Goal: Information Seeking & Learning: Learn about a topic

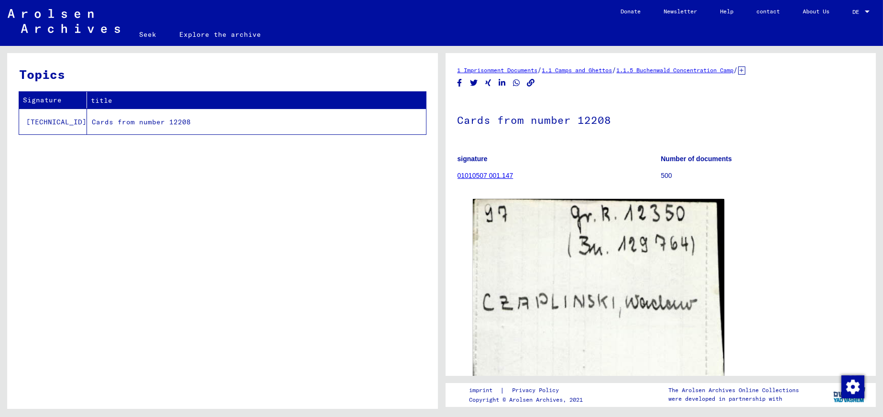
click at [666, 68] on font "1.1.5 Buchenwald Concentration Camp" at bounding box center [675, 69] width 117 height 7
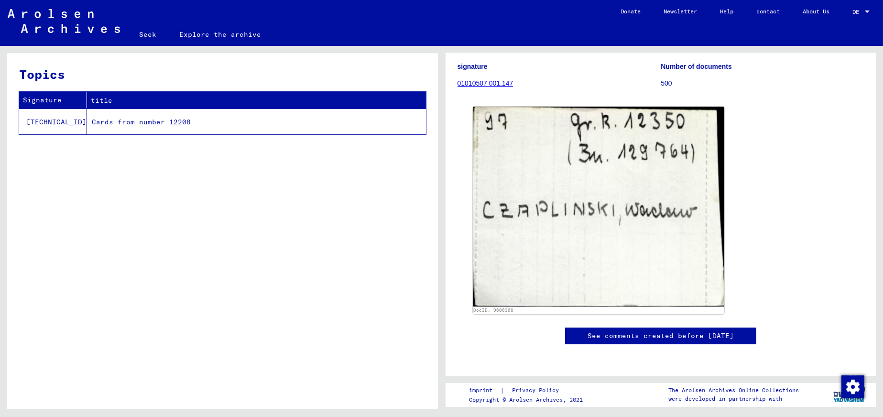
scroll to position [96, 0]
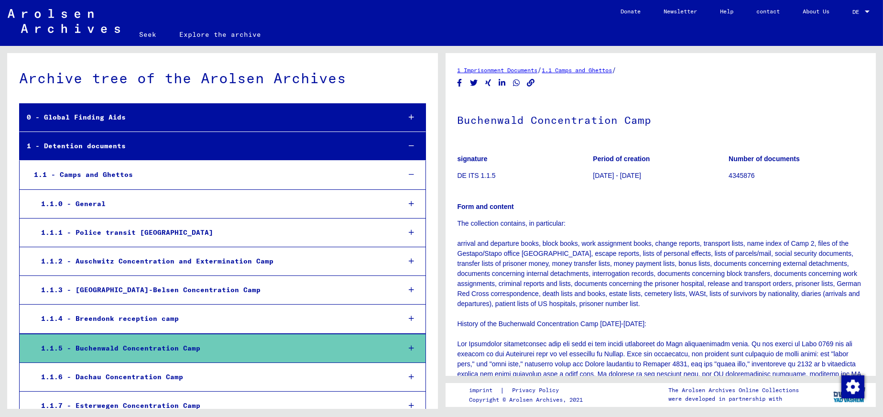
click at [173, 347] on font "1.1.5 - Buchenwald Concentration Camp" at bounding box center [120, 348] width 159 height 9
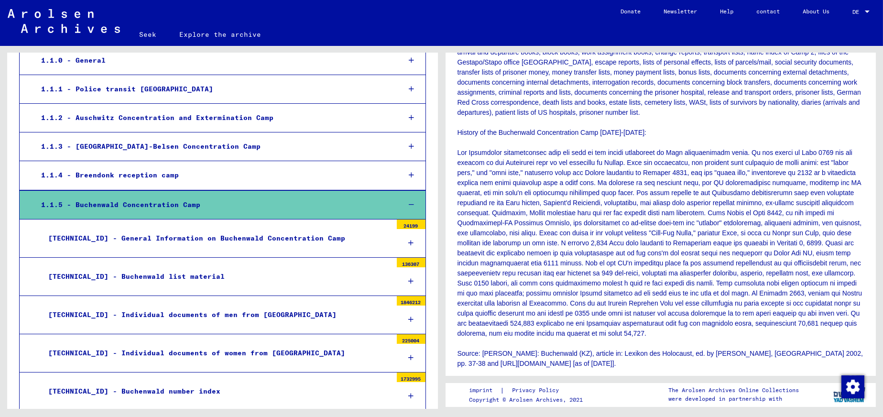
scroll to position [239, 0]
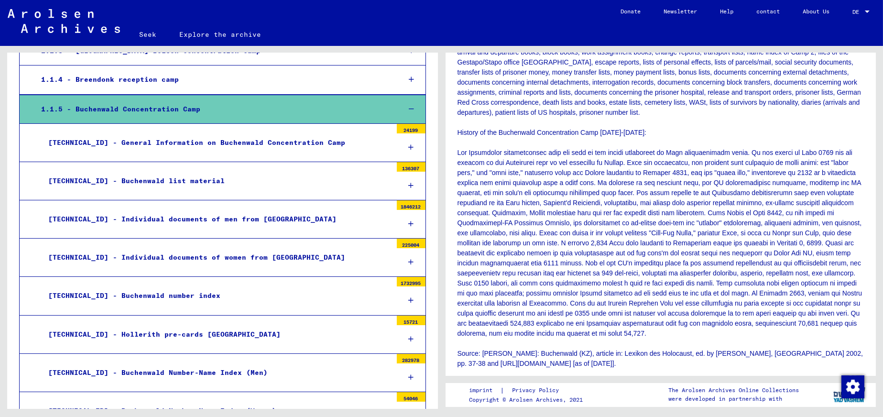
click at [220, 217] on font "[TECHNICAL_ID] - Individual documents of men from [GEOGRAPHIC_DATA]" at bounding box center [192, 219] width 288 height 9
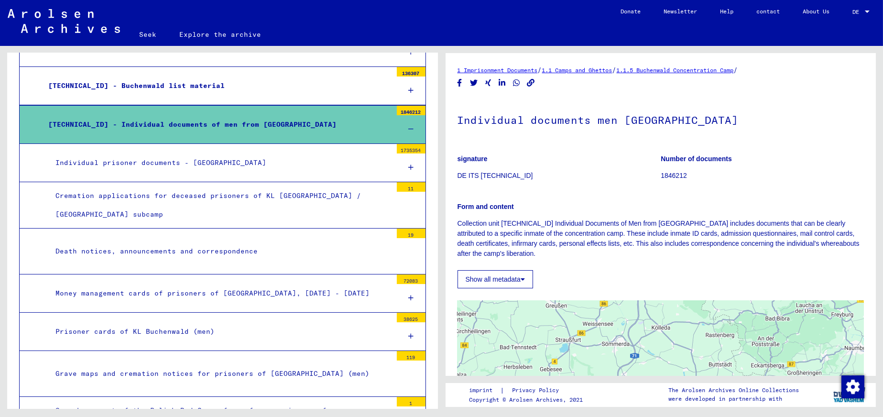
scroll to position [335, 0]
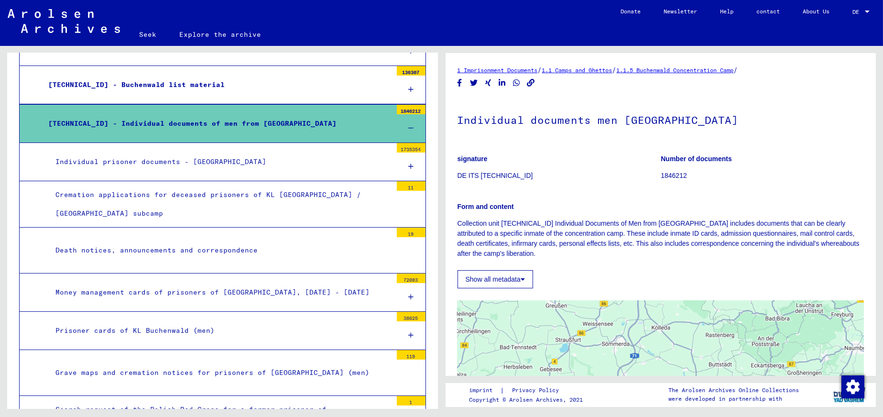
click at [151, 162] on font "Individual prisoner documents - [GEOGRAPHIC_DATA]" at bounding box center [160, 161] width 211 height 9
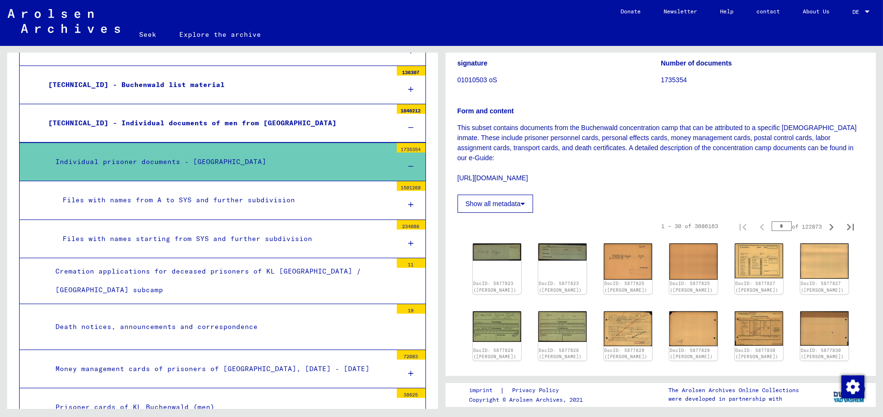
scroll to position [96, 0]
click at [235, 196] on font "Files with names from A to SYS and further subdivision" at bounding box center [179, 199] width 232 height 9
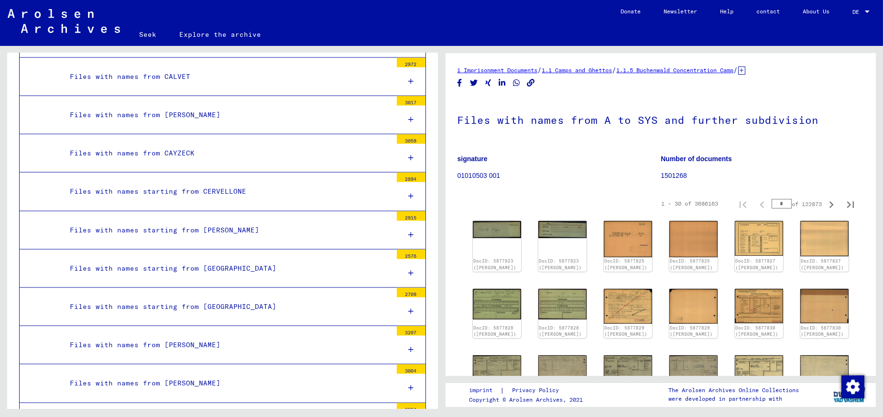
scroll to position [3011, 0]
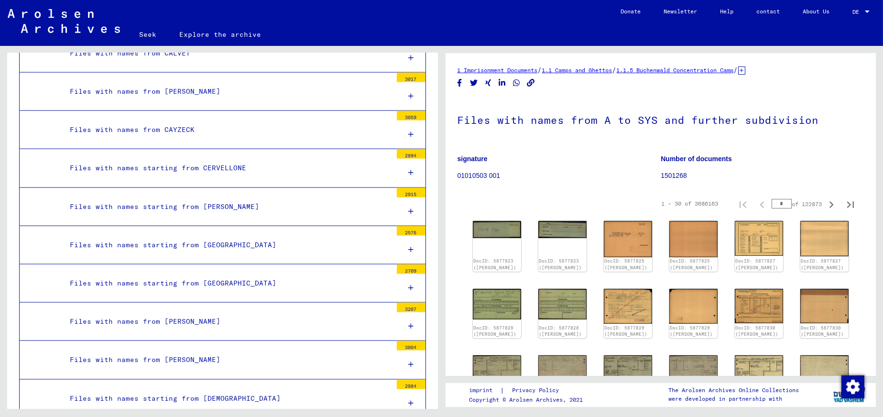
click at [236, 203] on font "Files with names starting from [PERSON_NAME]" at bounding box center [164, 206] width 189 height 9
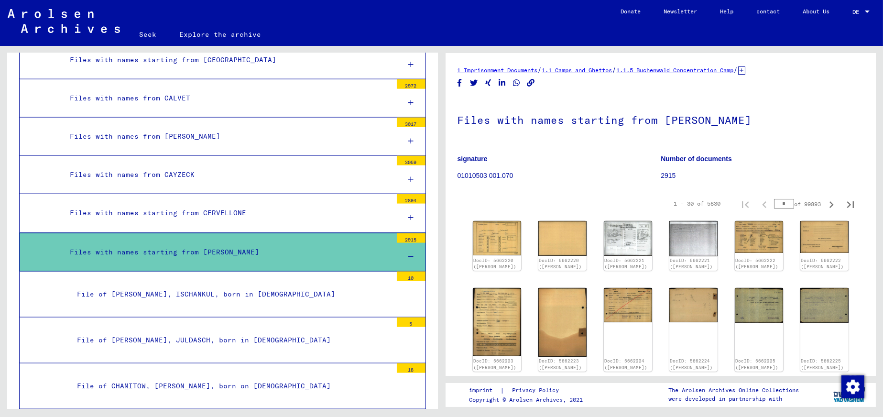
scroll to position [2963, 0]
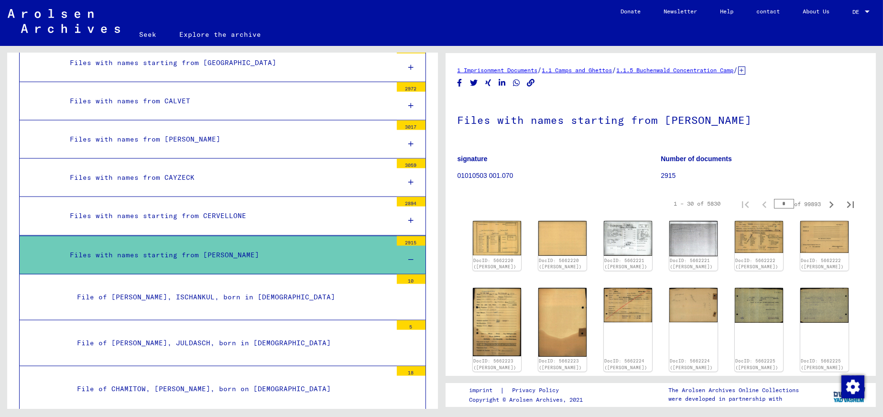
click at [408, 256] on icon at bounding box center [410, 259] width 5 height 7
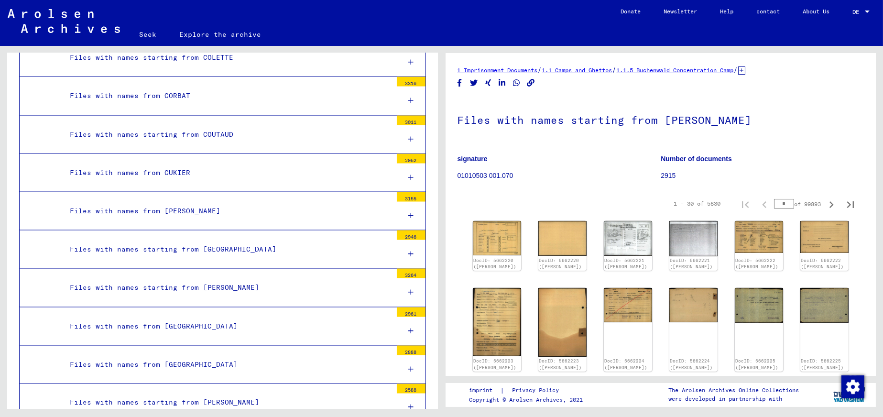
scroll to position [3488, 0]
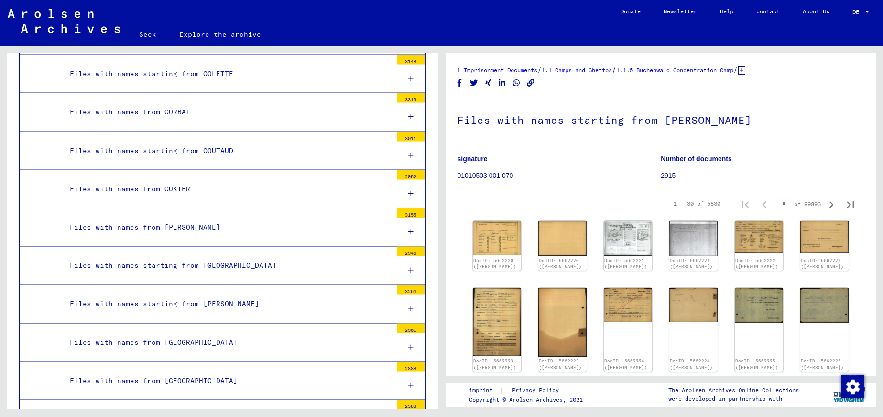
drag, startPoint x: 402, startPoint y: 228, endPoint x: 385, endPoint y: 227, distance: 17.2
click at [408, 228] on icon at bounding box center [410, 231] width 5 height 7
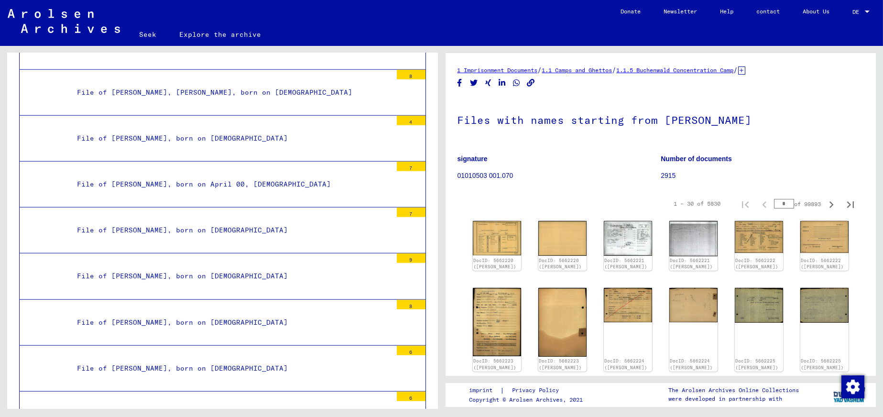
scroll to position [9462, 0]
